Goal: Information Seeking & Learning: Learn about a topic

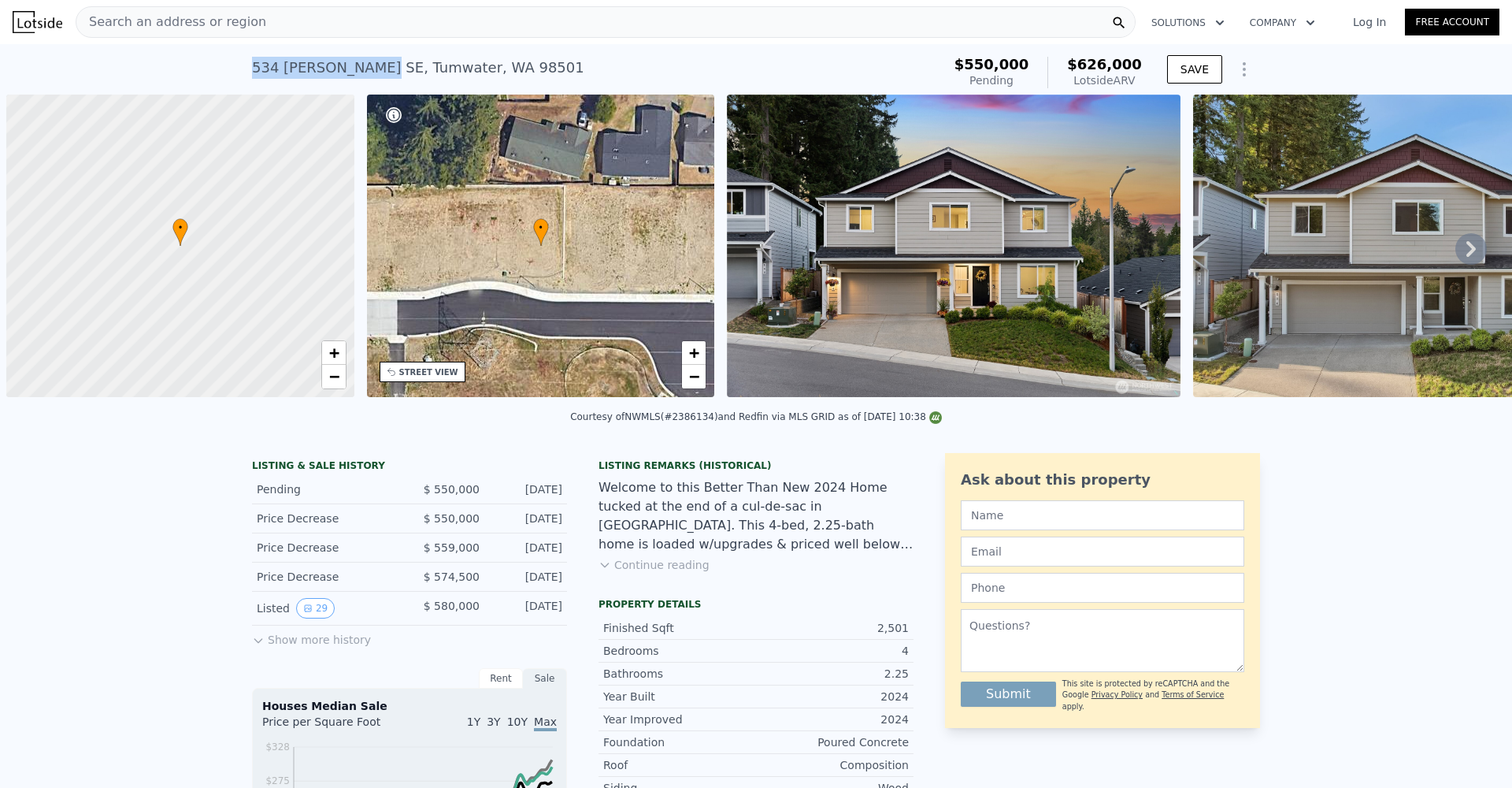
scroll to position [0, 6]
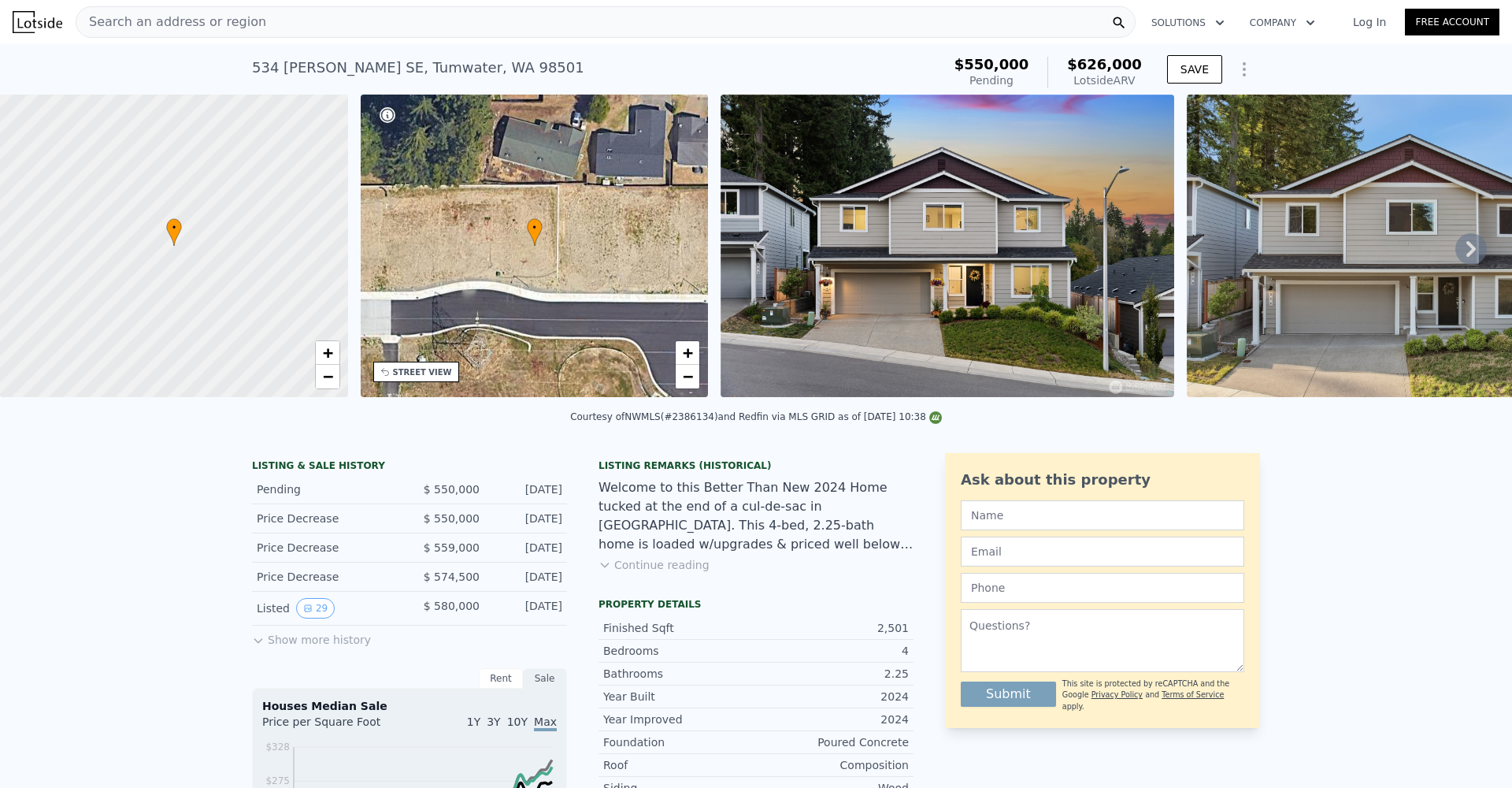
click at [573, 33] on div "Search an address or region" at bounding box center [605, 21] width 1060 height 31
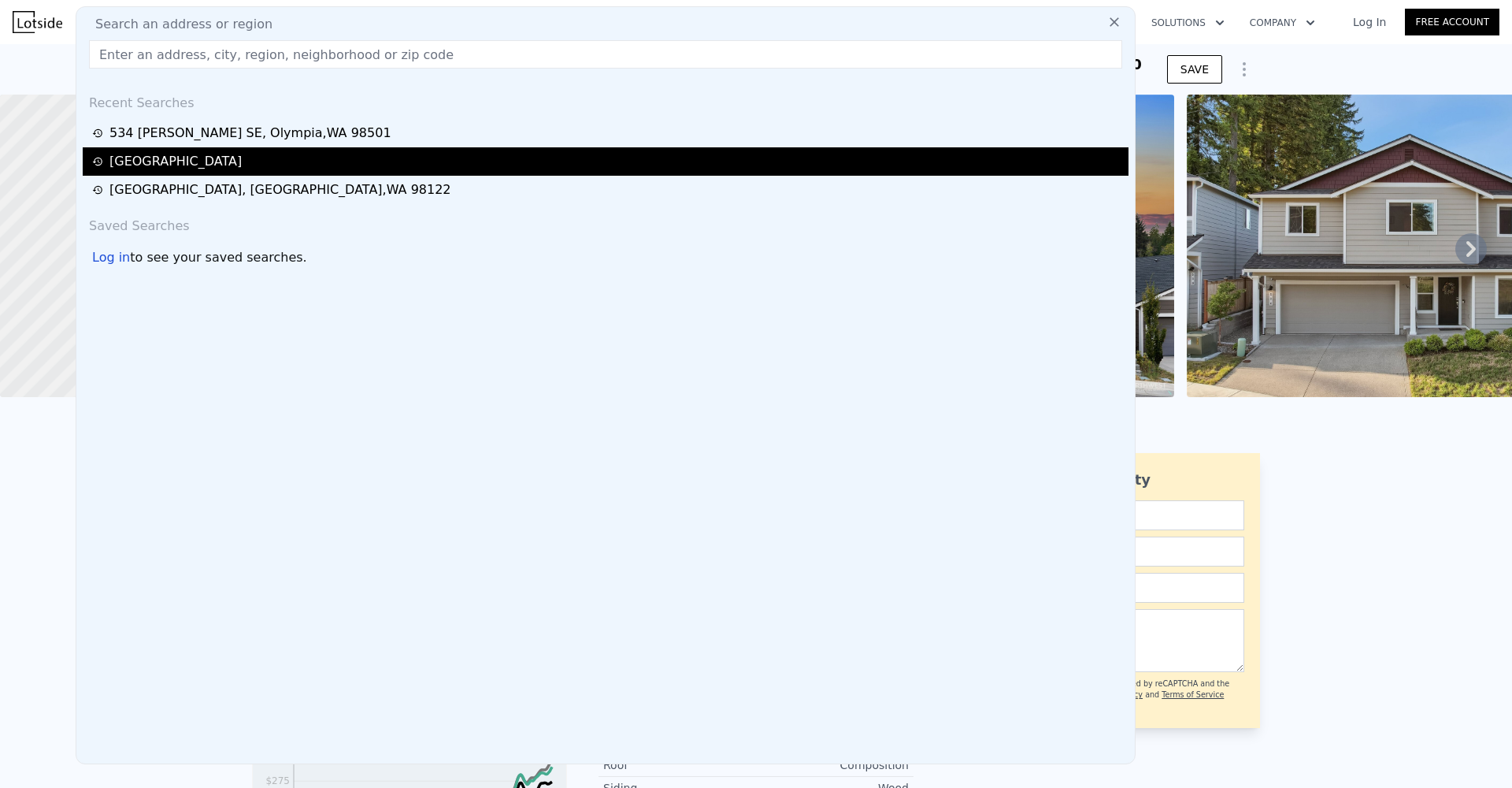
click at [120, 158] on div "[GEOGRAPHIC_DATA]" at bounding box center [608, 162] width 1031 height 19
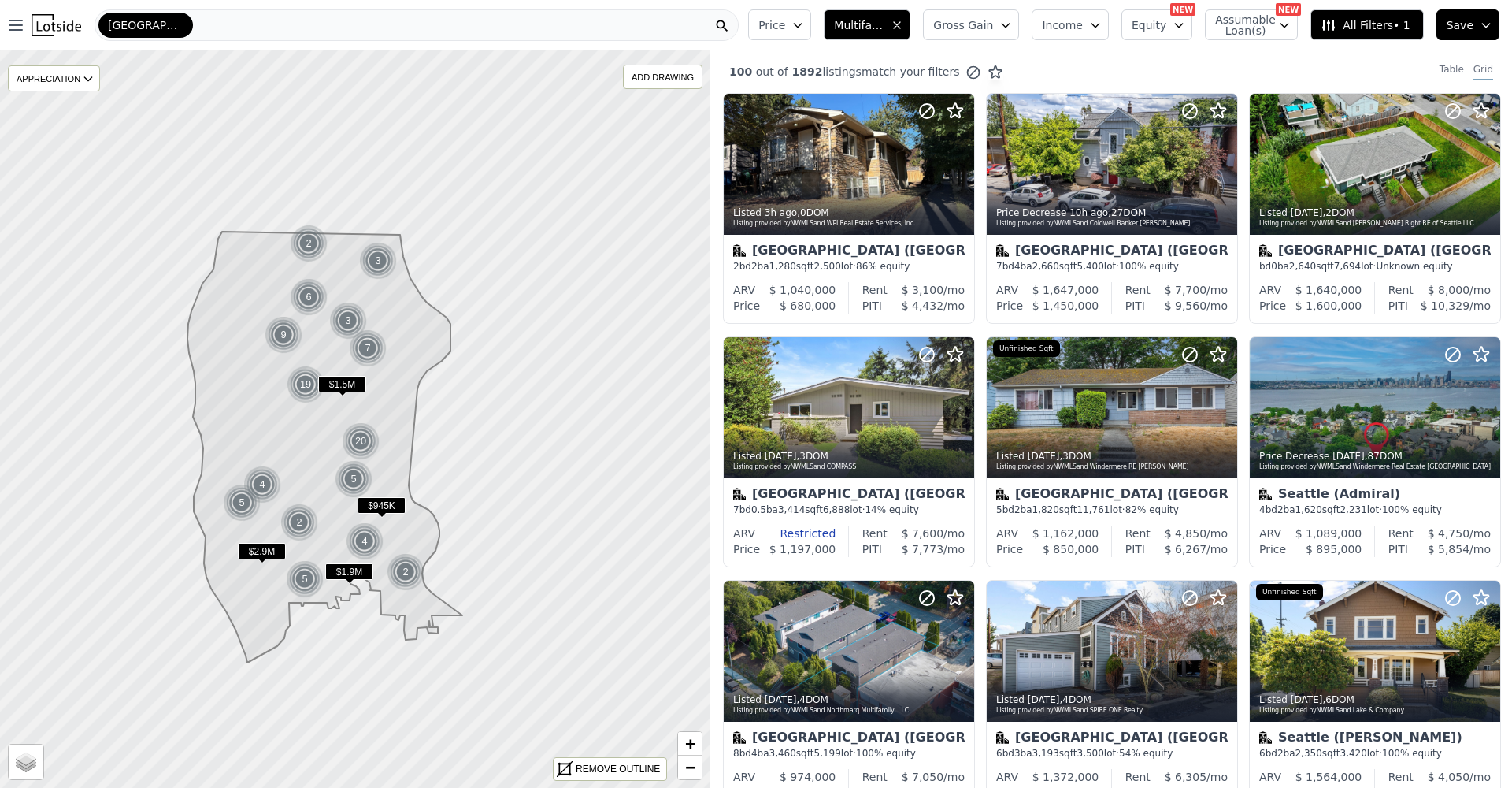
click at [910, 32] on button "Multifamily" at bounding box center [866, 25] width 86 height 30
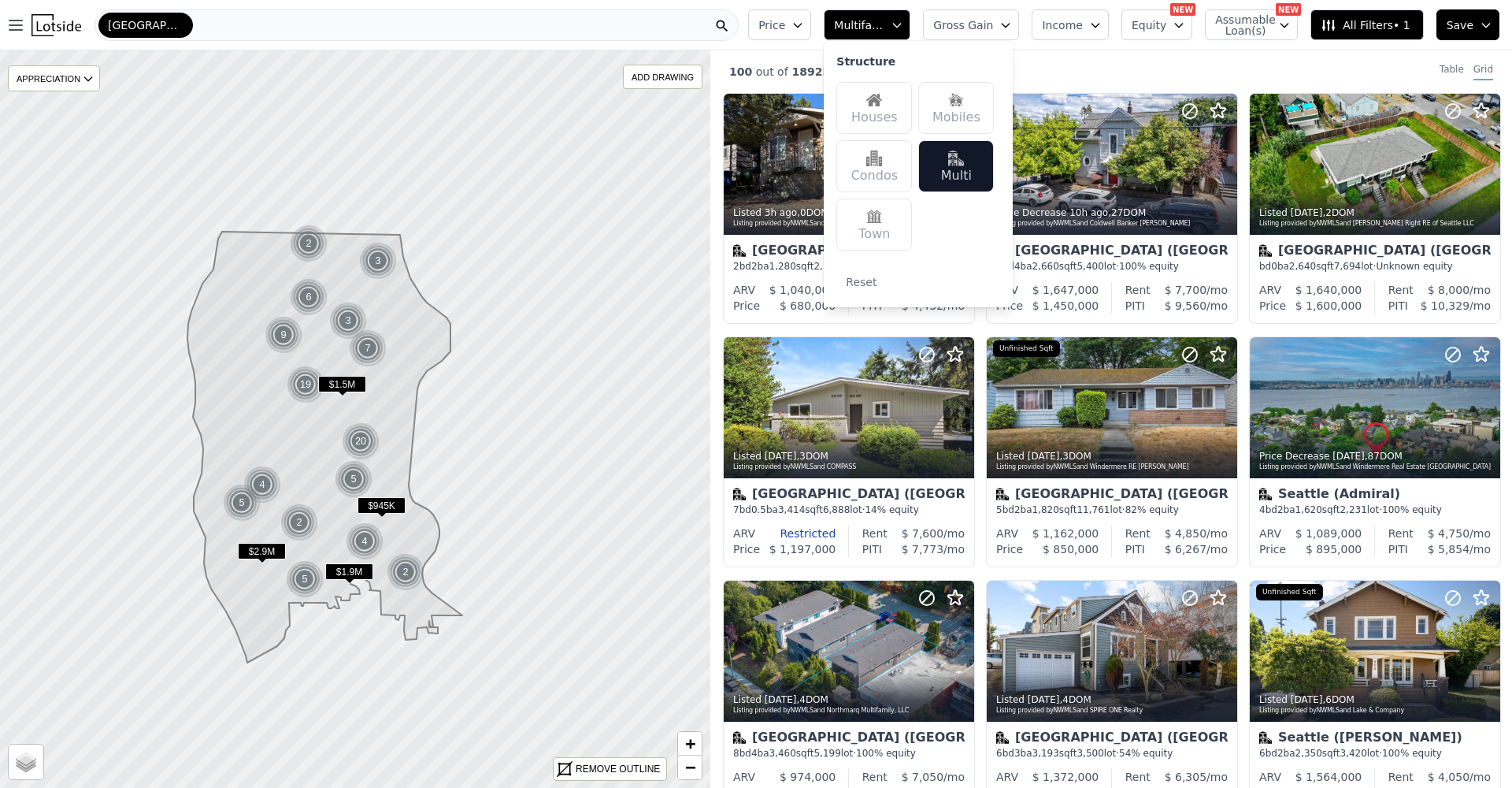
click at [968, 169] on div "Multi" at bounding box center [955, 166] width 75 height 52
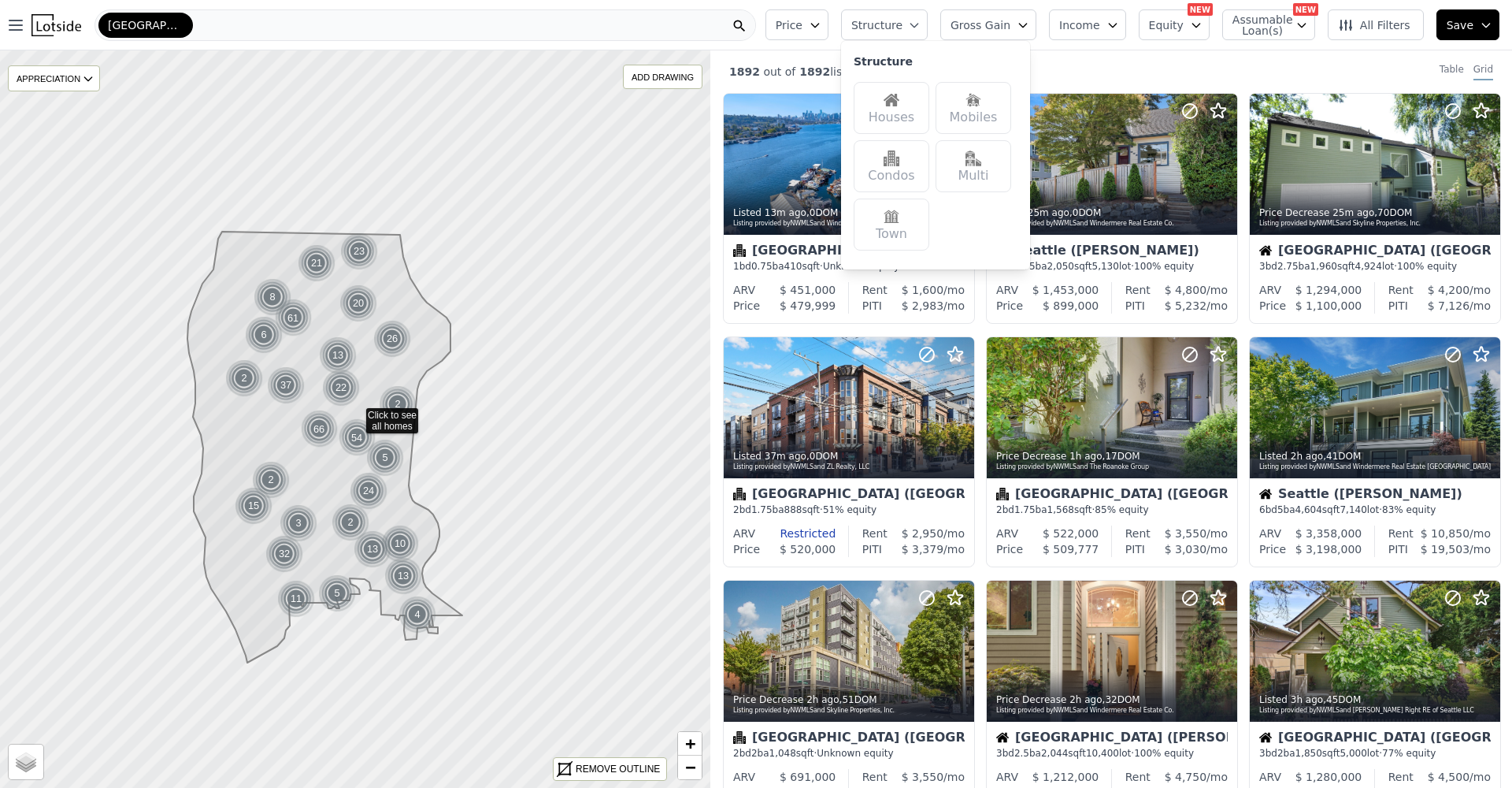
click at [1073, 71] on div "1892 out of 1892 listings match your filters Table Grid" at bounding box center [1110, 72] width 801 height 42
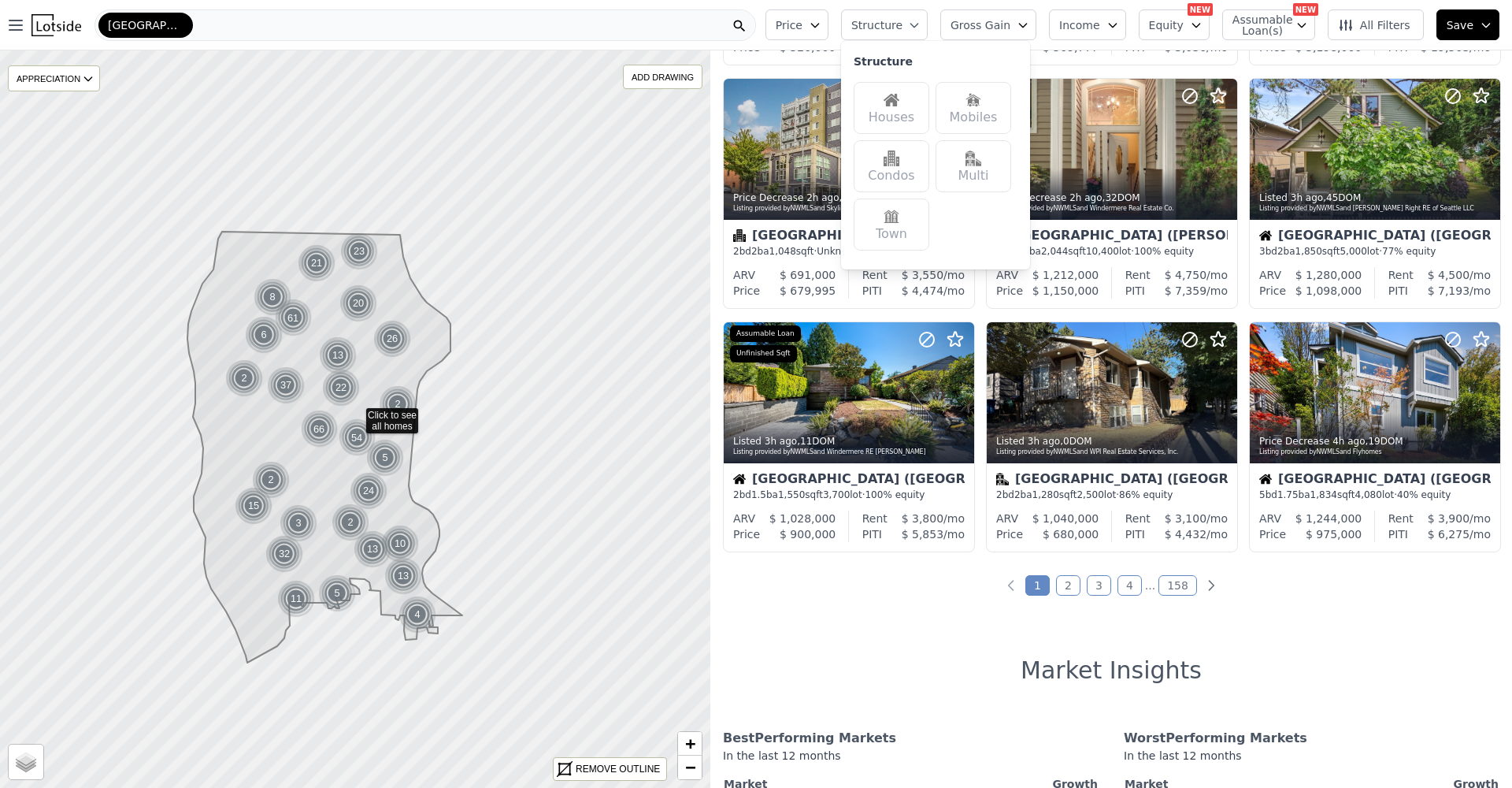
click at [856, 631] on div "1892 out of 1892 listings match your filters Table Grid Listed 13m ago , 0 DOM …" at bounding box center [1110, 444] width 801 height 788
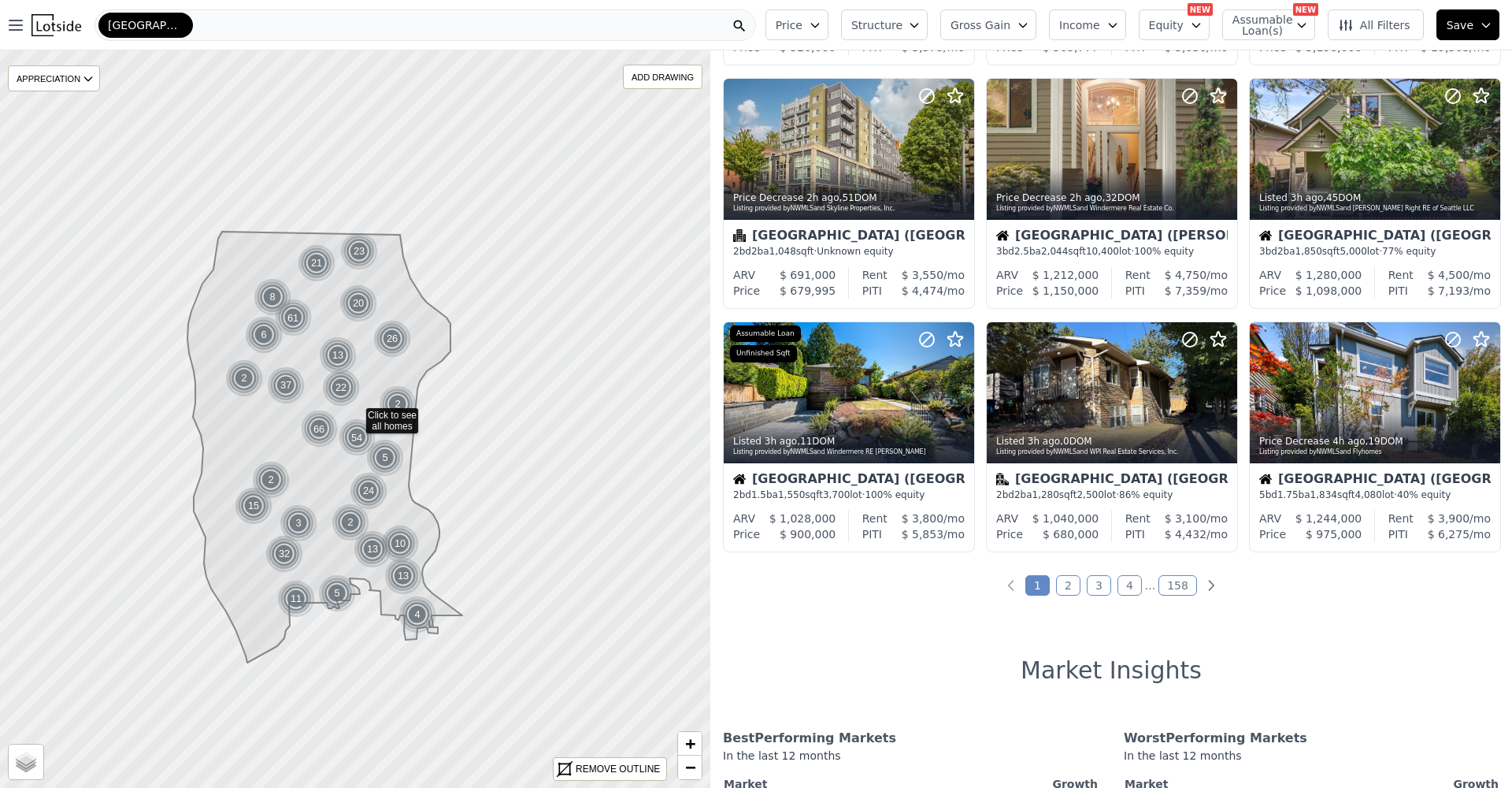
click at [1074, 596] on link "2" at bounding box center [1068, 585] width 25 height 20
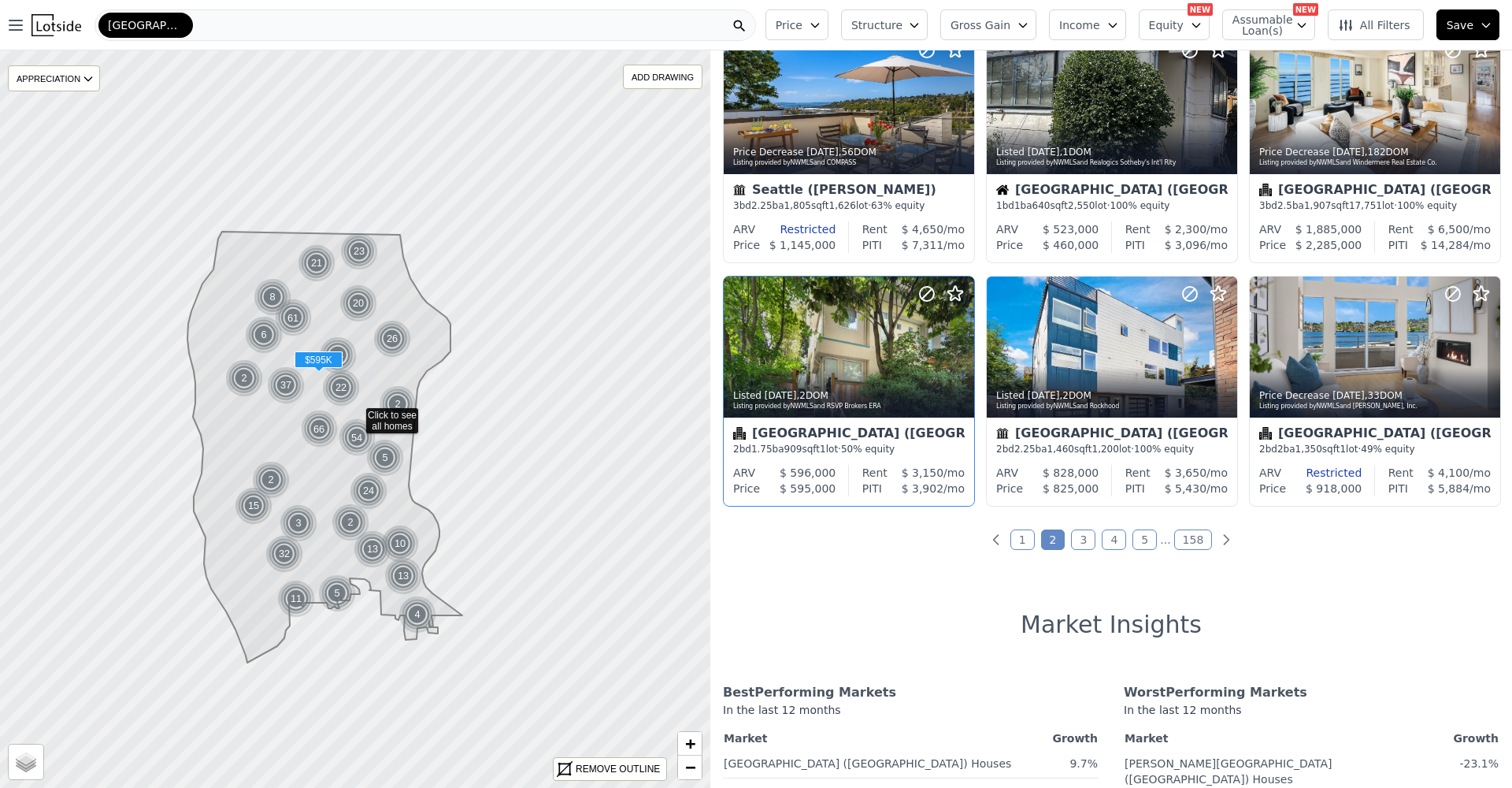
scroll to position [697, 0]
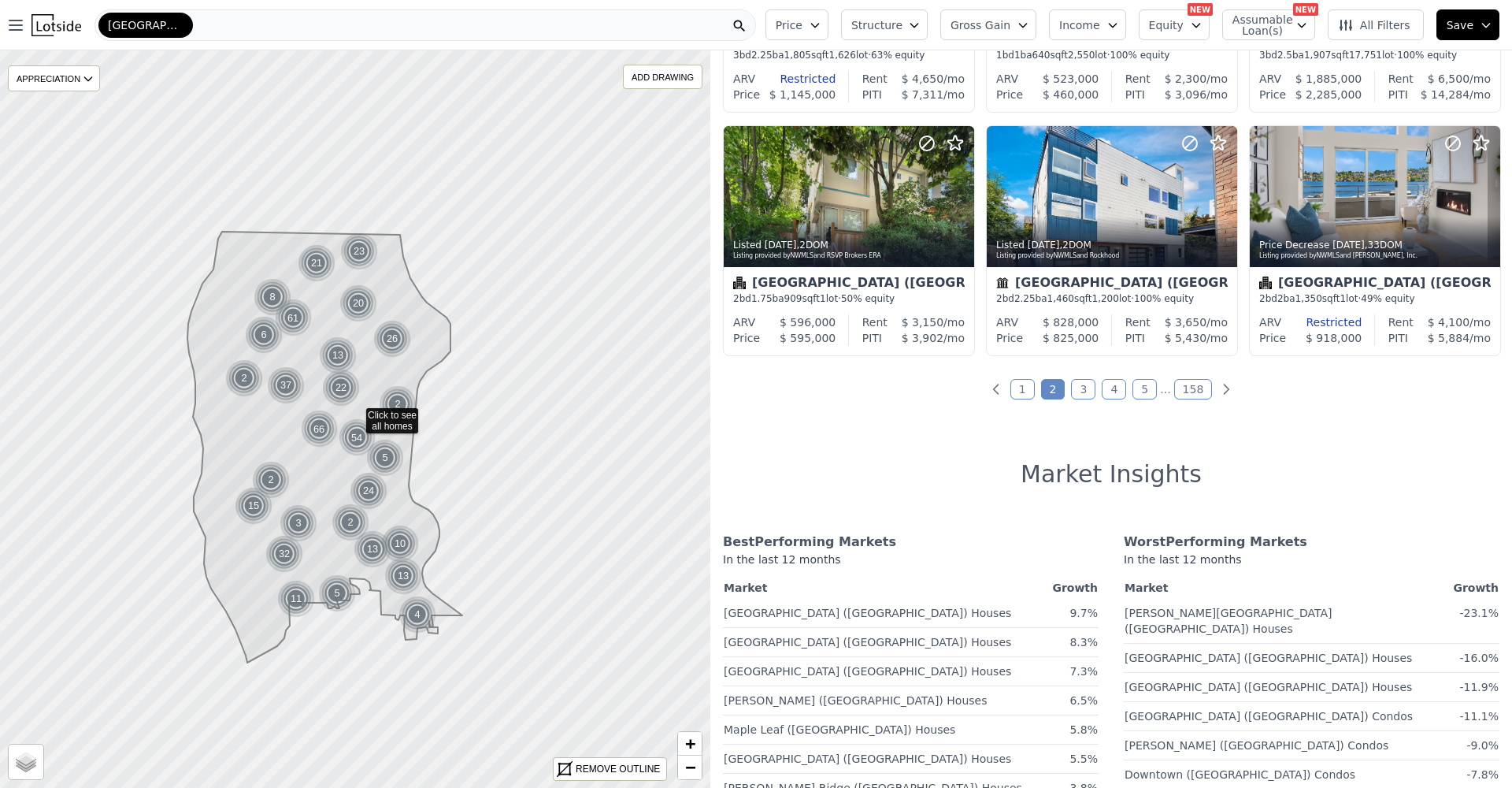
click at [1072, 400] on link "3" at bounding box center [1083, 389] width 25 height 20
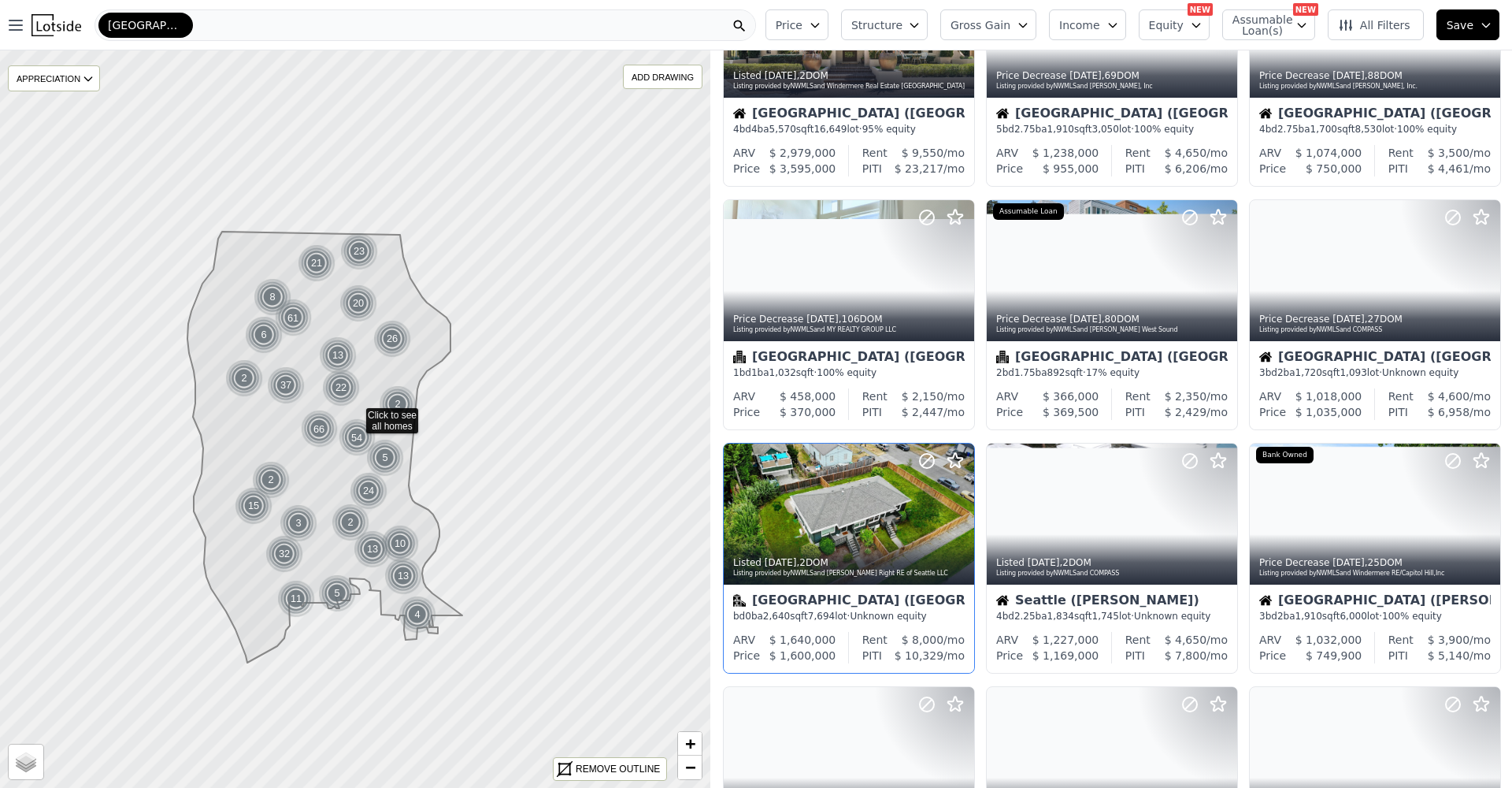
scroll to position [233, 0]
